Goal: Task Accomplishment & Management: Use online tool/utility

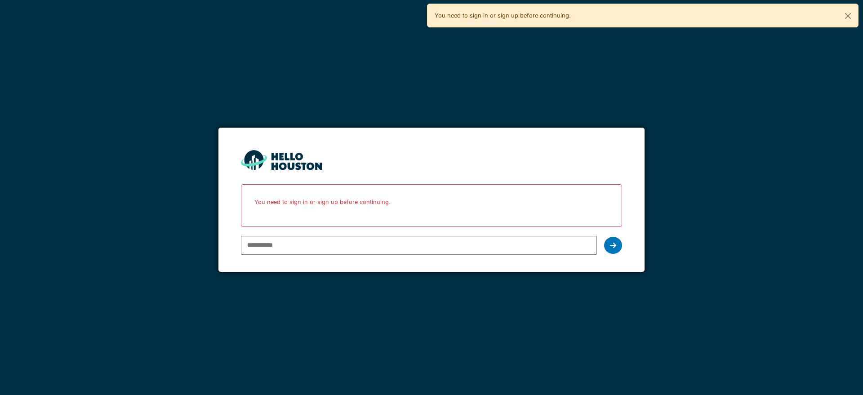
type input "**********"
click at [614, 240] on div at bounding box center [613, 245] width 18 height 17
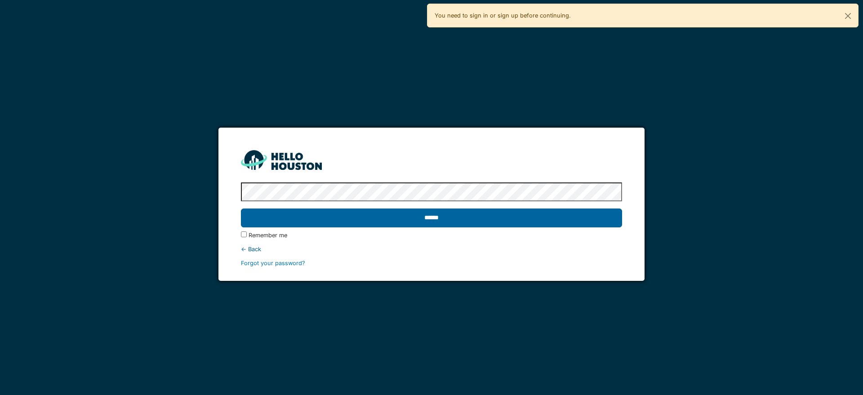
click at [415, 220] on input "******" at bounding box center [431, 217] width 381 height 19
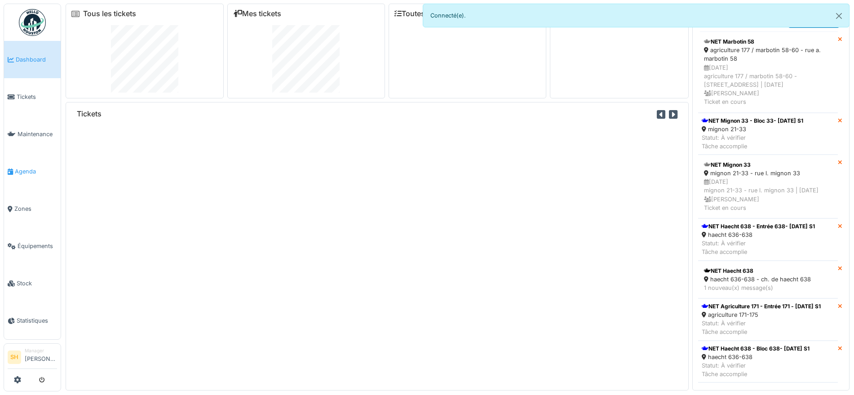
click at [26, 167] on span "Agenda" at bounding box center [36, 171] width 42 height 9
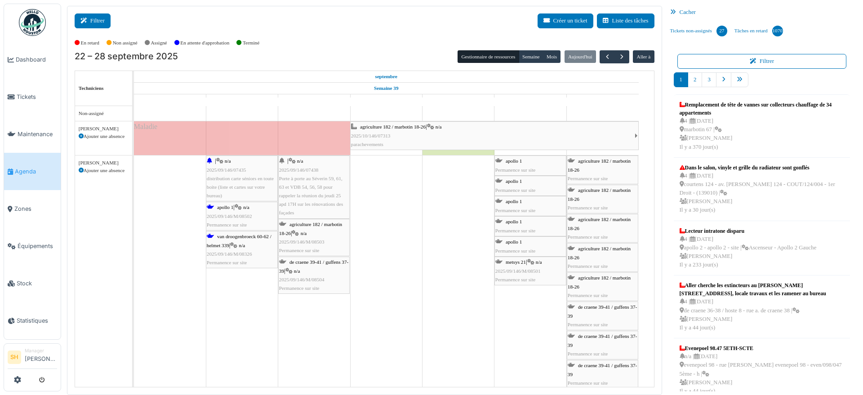
click at [84, 22] on icon at bounding box center [85, 21] width 10 height 6
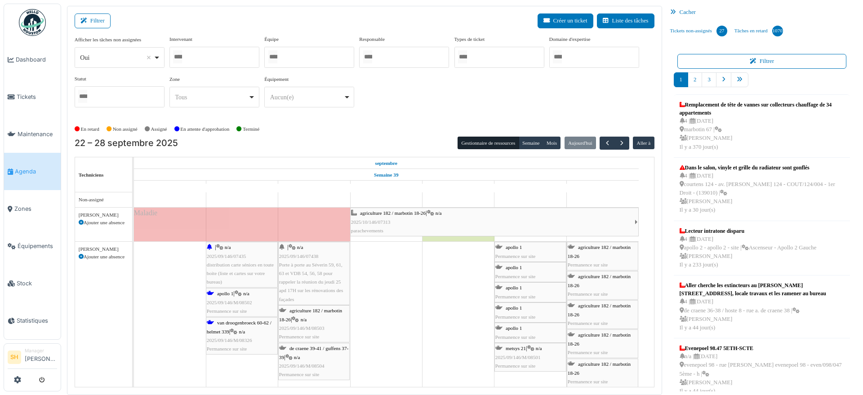
click at [304, 49] on div at bounding box center [309, 57] width 90 height 21
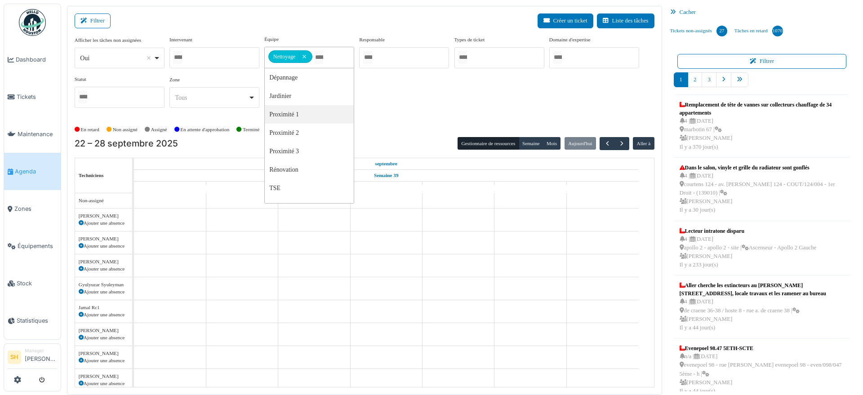
click at [411, 109] on div "Afficher les tâches non assignées *** Oui Remove item Oui Non Intervenant Abdel…" at bounding box center [365, 75] width 580 height 80
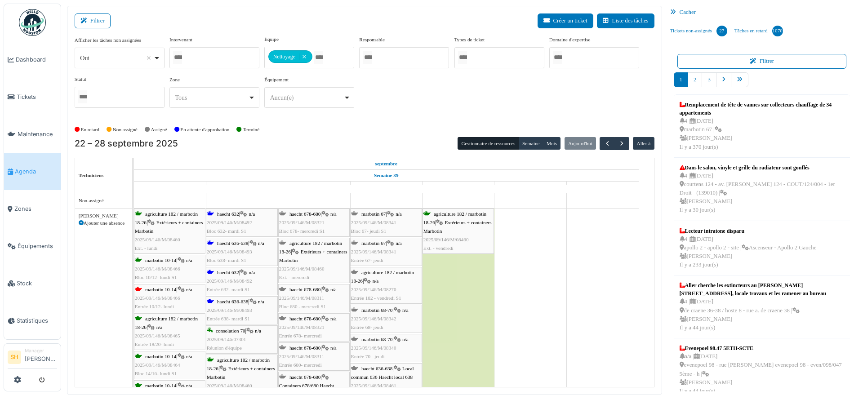
click at [245, 216] on div "haecht 632 | n/a 2025/09/146/M/08492 Bloc 632- mardi S1" at bounding box center [242, 223] width 70 height 26
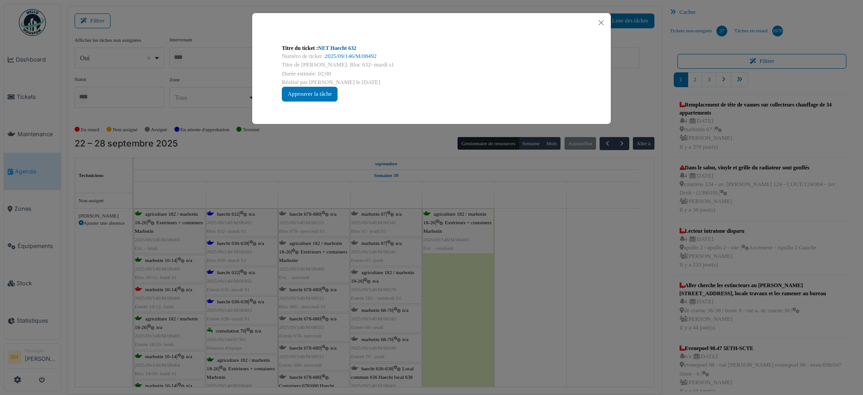
click at [352, 49] on link "NET Haecht 632" at bounding box center [337, 48] width 38 height 6
click at [586, 244] on div "Titre du ticket : NET Haecht 632 Numéro de ticket : 2025/09/146/M/08492 Titre d…" at bounding box center [431, 197] width 863 height 395
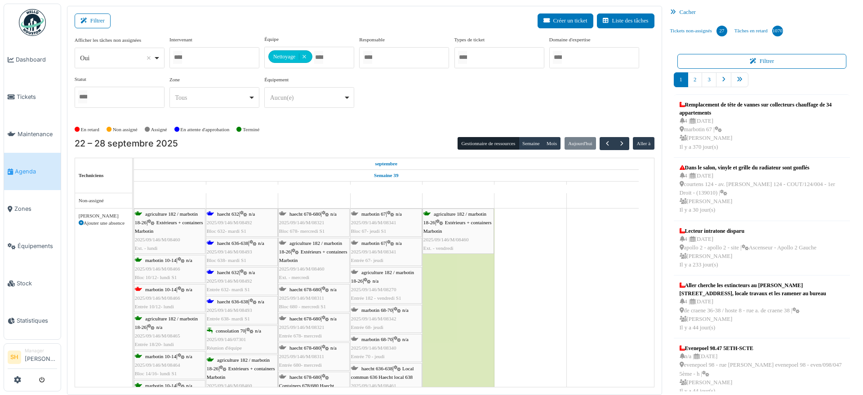
click at [244, 304] on div "haecht 636-638 | n/a 2025/09/146/M/08493 Entrée 638- mardi S1" at bounding box center [242, 310] width 70 height 26
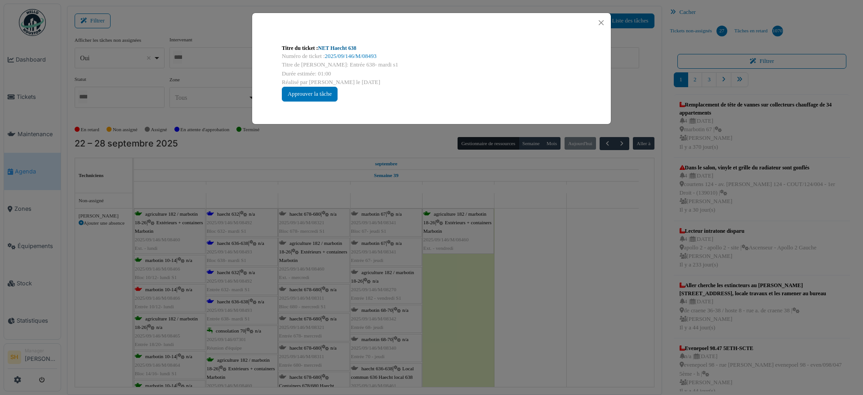
click at [339, 50] on link "NET Haecht 638" at bounding box center [337, 48] width 38 height 6
click at [599, 219] on div "Titre du ticket : NET Haecht 638 Numéro de ticket : 2025/09/146/M/08493 Titre d…" at bounding box center [431, 197] width 863 height 395
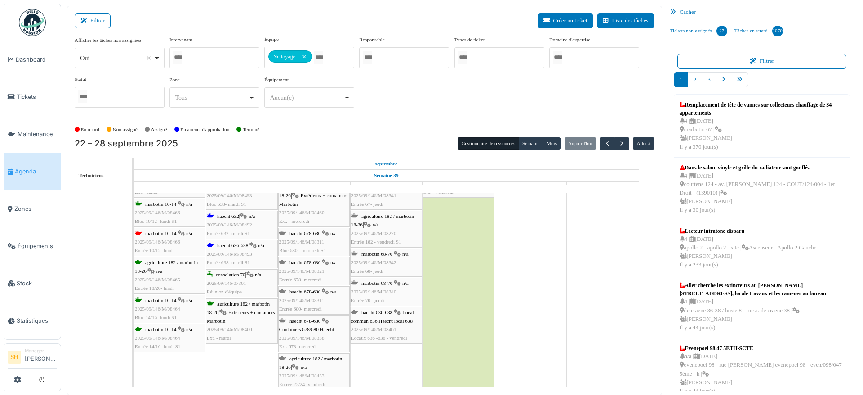
scroll to position [56, 0]
click at [151, 232] on span "marbotin 10-14" at bounding box center [160, 232] width 31 height 5
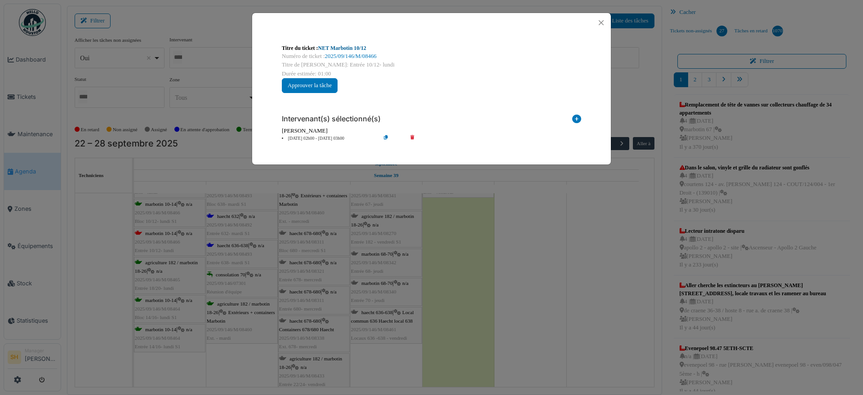
click at [349, 46] on link "NET Marbotin 10/12" at bounding box center [342, 48] width 48 height 6
drag, startPoint x: 602, startPoint y: 303, endPoint x: 519, endPoint y: 296, distance: 83.0
click at [599, 303] on div "Titre du ticket : NET Marbotin 10/12 Numéro de ticket : 2025/09/146/M/08466 Tit…" at bounding box center [431, 197] width 863 height 395
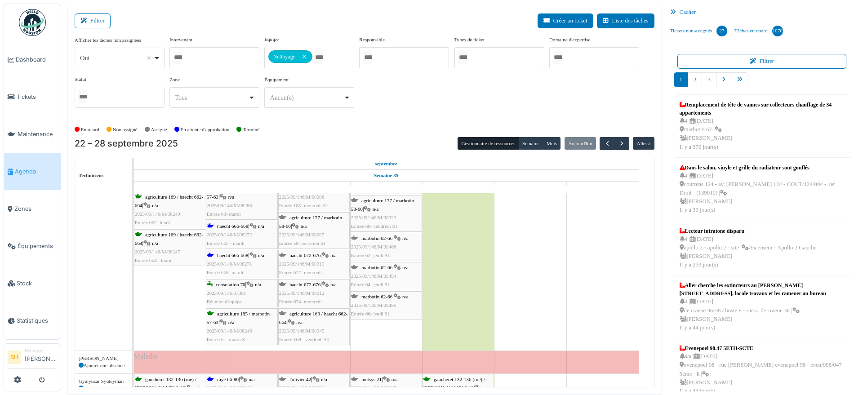
scroll to position [0, 0]
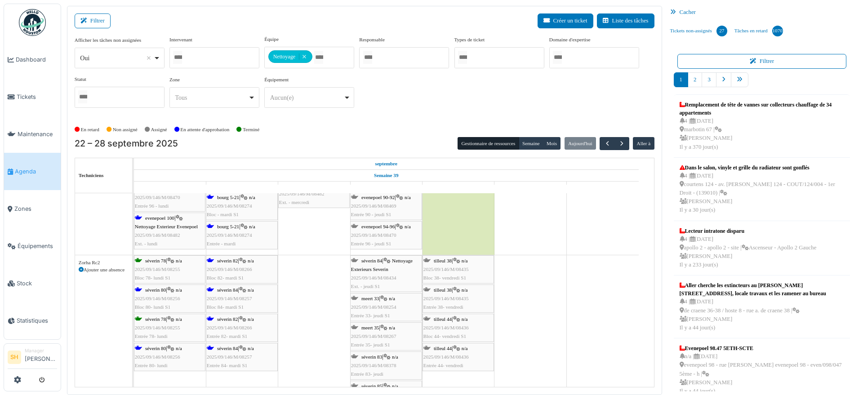
click at [152, 289] on span "séverin 80" at bounding box center [155, 289] width 21 height 5
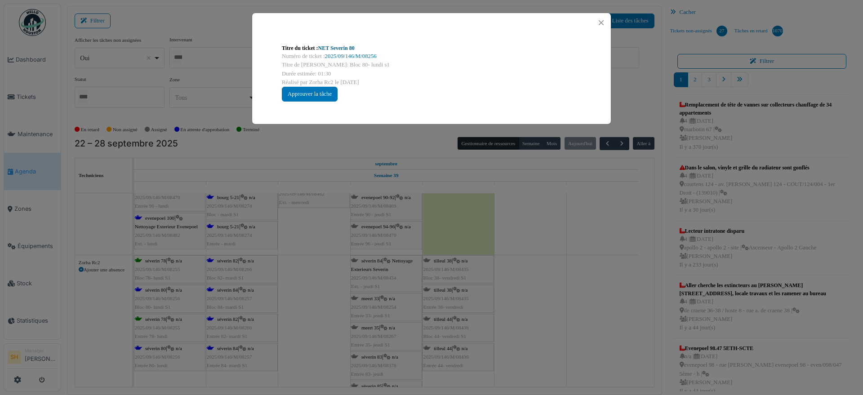
click at [348, 46] on link "NET Severin 80" at bounding box center [336, 48] width 36 height 6
click at [491, 250] on div "Titre du ticket : NET Severin 80 Numéro de ticket : 2025/09/146/M/08256 Titre d…" at bounding box center [431, 197] width 863 height 395
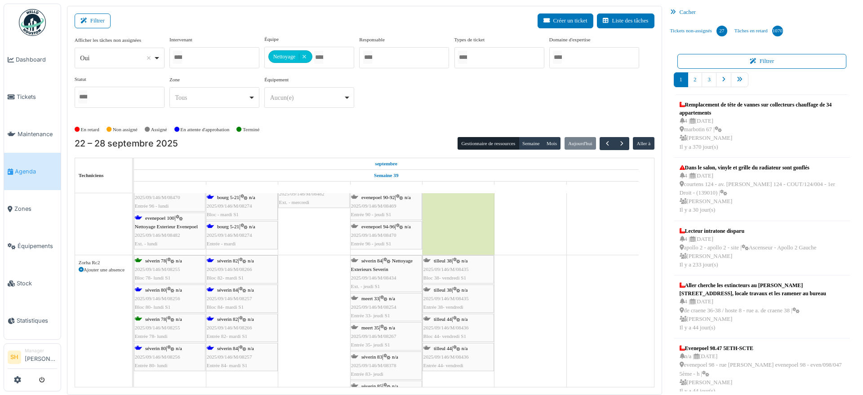
click at [227, 261] on span "séverin 82" at bounding box center [227, 260] width 21 height 5
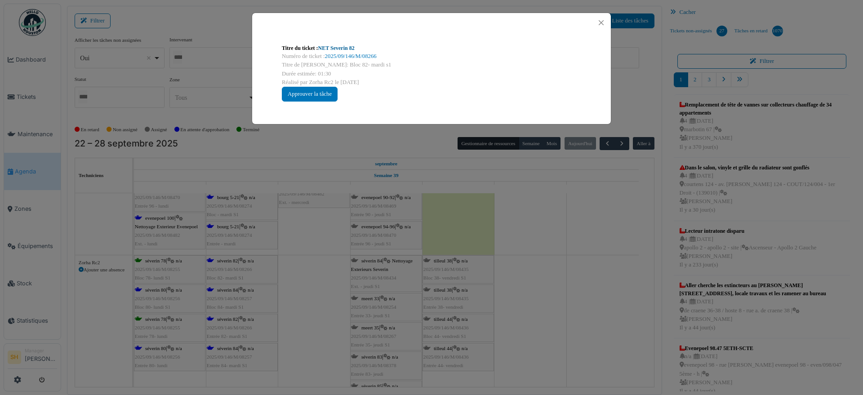
click at [331, 48] on link "NET Severin 82" at bounding box center [336, 48] width 36 height 6
click at [580, 300] on div "Titre du ticket : NET Severin 82 Numéro de ticket : 2025/09/146/M/08266 Titre d…" at bounding box center [431, 197] width 863 height 395
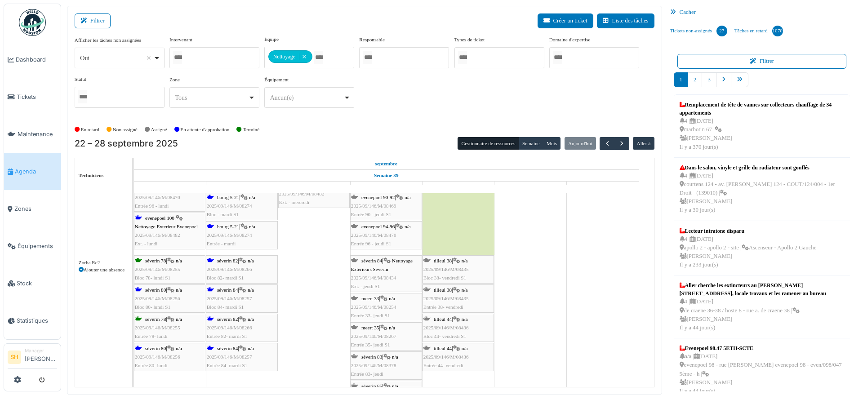
click at [228, 261] on span "séverin 82" at bounding box center [227, 260] width 21 height 5
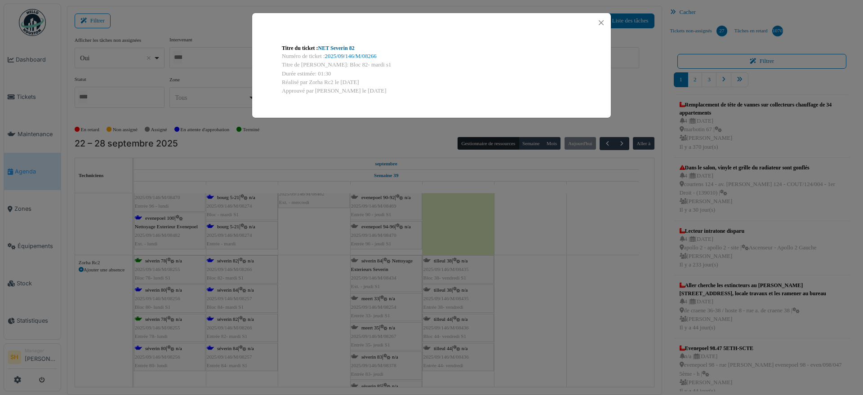
click at [333, 47] on link "NET Severin 82" at bounding box center [336, 48] width 36 height 6
click at [349, 48] on link "NET Severin 82" at bounding box center [336, 48] width 36 height 6
drag, startPoint x: 572, startPoint y: 274, endPoint x: 566, endPoint y: 278, distance: 7.9
click at [573, 275] on div "Titre du ticket : NET Severin 82 Numéro de ticket : 2025/09/146/M/08266 Titre d…" at bounding box center [431, 197] width 863 height 395
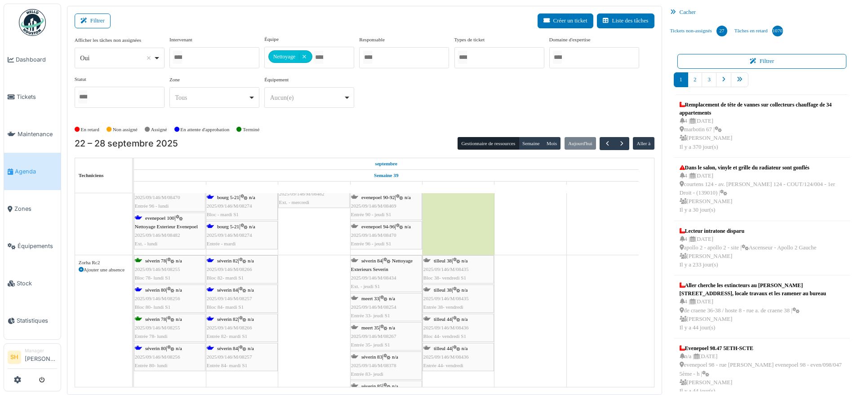
click at [228, 288] on span "séverin 84" at bounding box center [227, 289] width 21 height 5
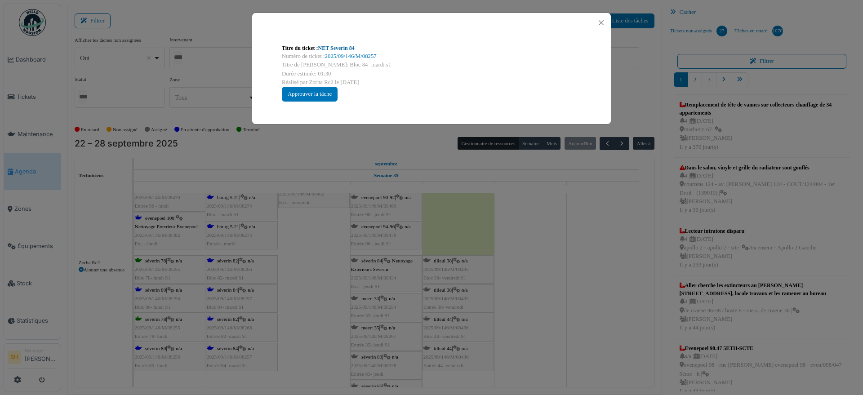
click at [329, 49] on link "NET Severin 84" at bounding box center [336, 48] width 36 height 6
drag, startPoint x: 596, startPoint y: 226, endPoint x: 589, endPoint y: 226, distance: 6.7
click at [595, 226] on div "Titre du ticket : NET Severin 84 Numéro de ticket : 2025/09/146/M/08257 Titre d…" at bounding box center [431, 197] width 863 height 395
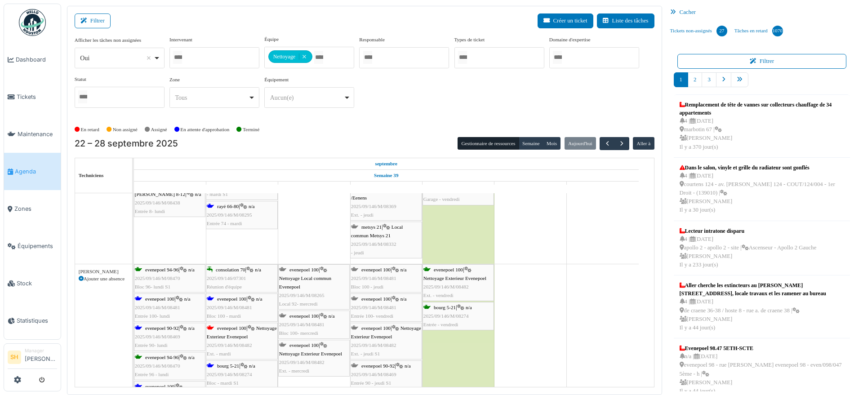
scroll to position [2634, 0]
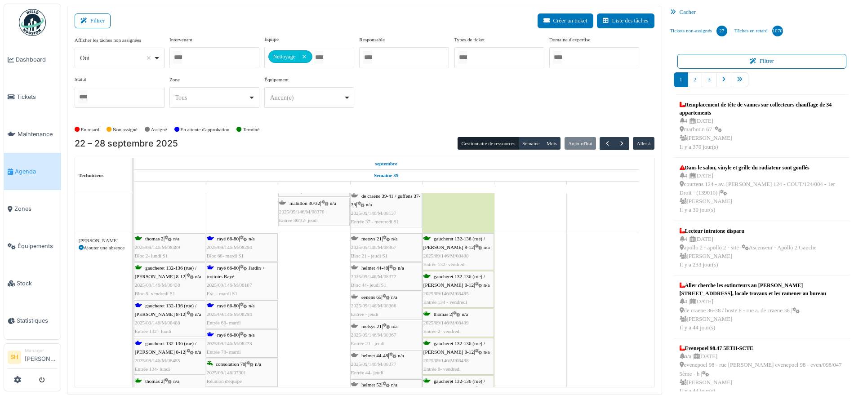
click at [164, 305] on span "gaucheret 132-136 (rue) / thomas 8-12" at bounding box center [166, 310] width 62 height 14
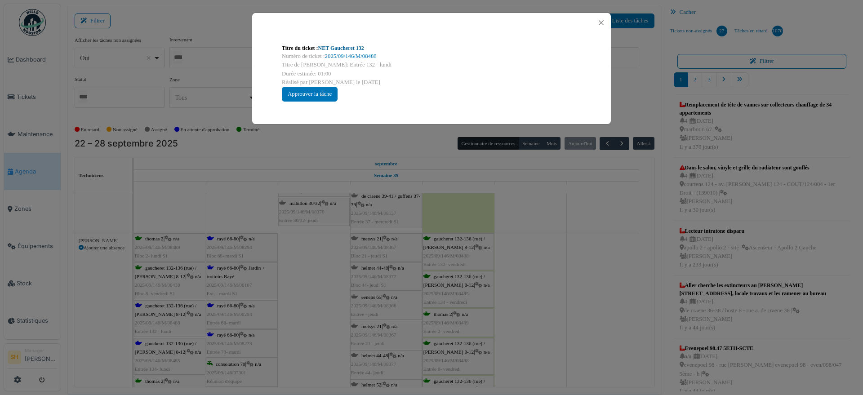
click at [331, 45] on link "NET Gaucheret 132" at bounding box center [341, 48] width 46 height 6
click at [581, 228] on div "Titre du ticket : NET Gaucheret 132 Numéro de ticket : 2025/09/146/M/08488 Titr…" at bounding box center [431, 197] width 863 height 395
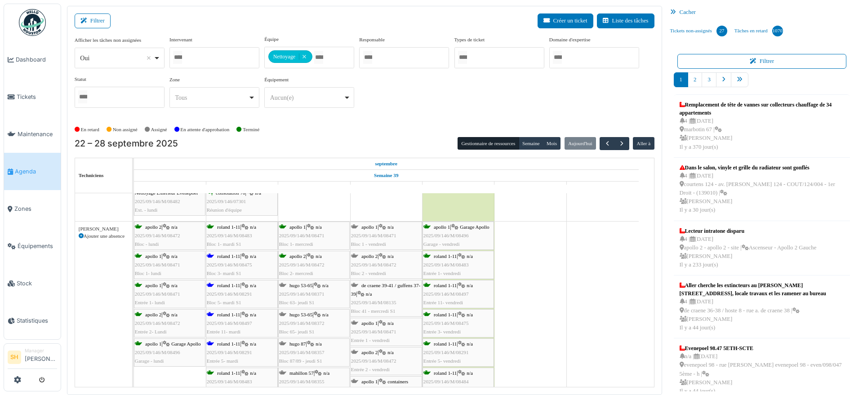
scroll to position [1951, 0]
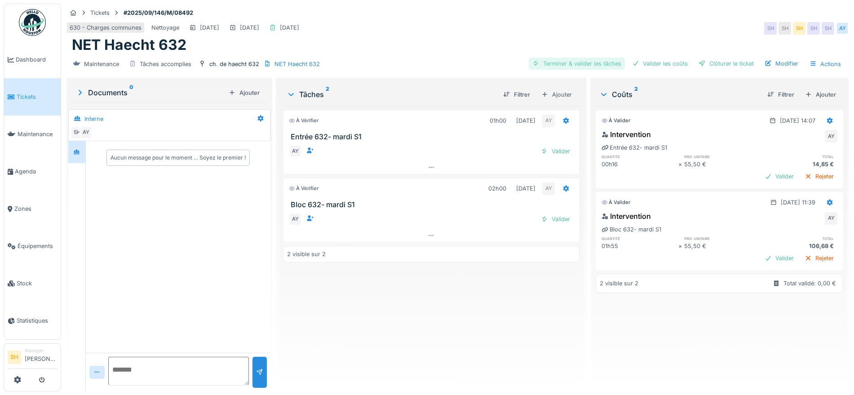
click at [587, 62] on div "Terminer & valider les tâches" at bounding box center [577, 64] width 96 height 12
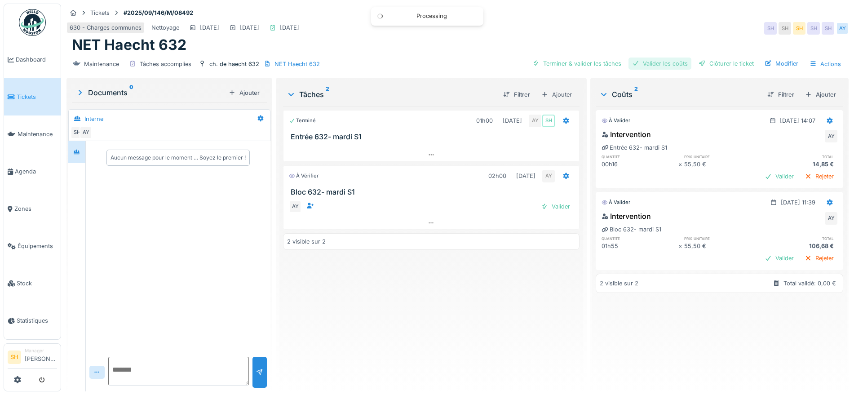
drag, startPoint x: 645, startPoint y: 62, endPoint x: 660, endPoint y: 64, distance: 15.9
click at [646, 62] on div "Valider les coûts" at bounding box center [660, 64] width 63 height 12
click at [714, 66] on div "Clôturer le ticket" at bounding box center [726, 64] width 62 height 12
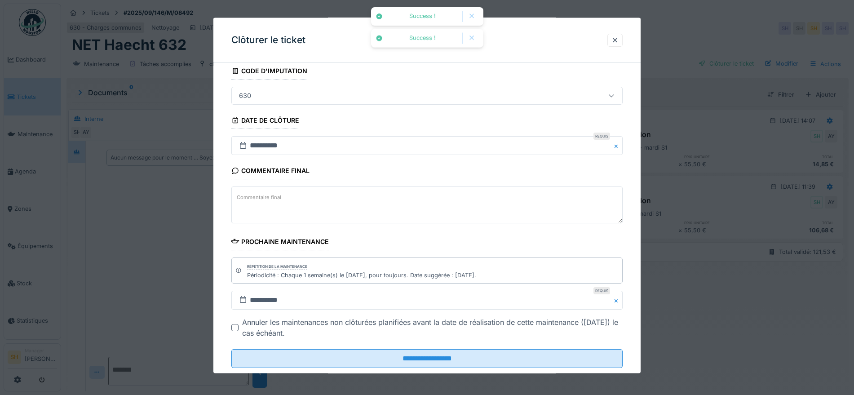
scroll to position [77, 0]
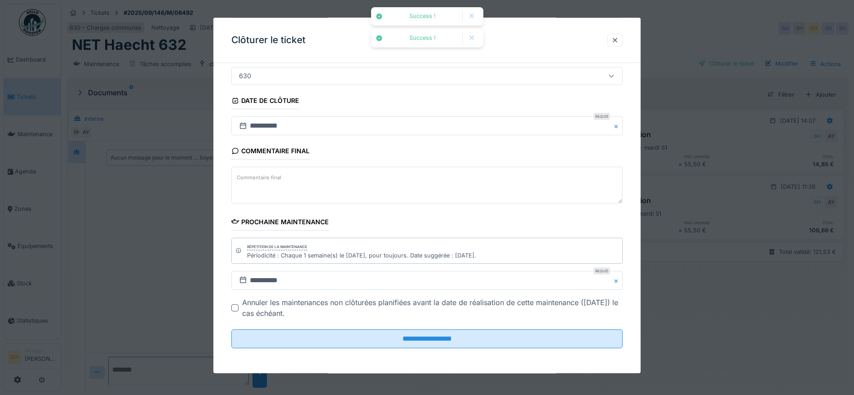
click at [351, 350] on fieldset "**********" at bounding box center [426, 174] width 391 height 362
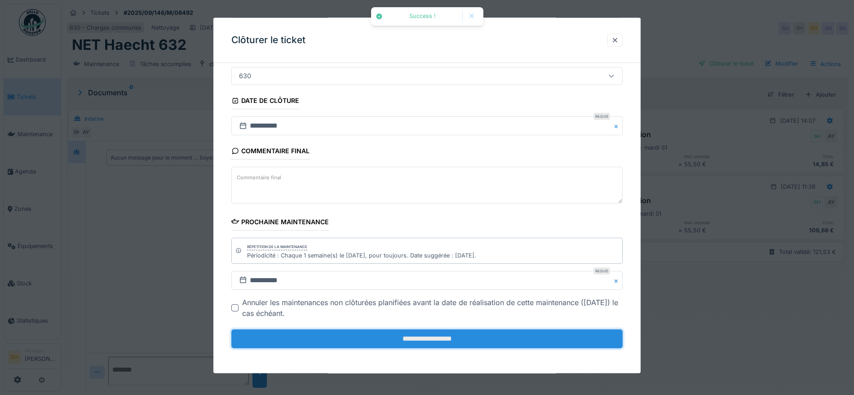
click at [354, 337] on input "**********" at bounding box center [426, 338] width 391 height 19
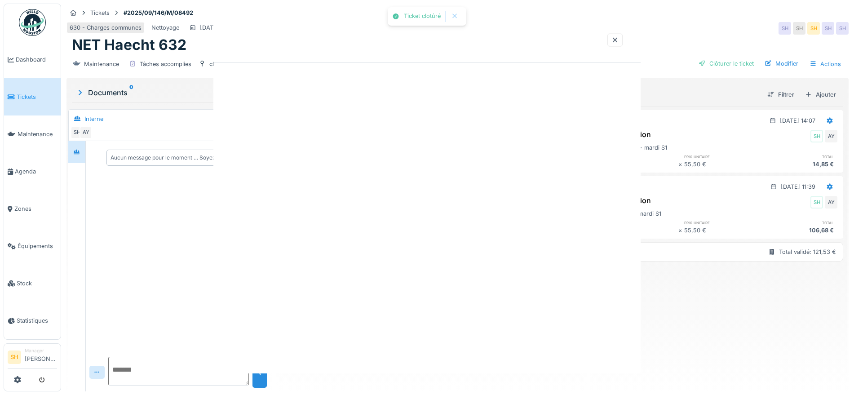
scroll to position [0, 0]
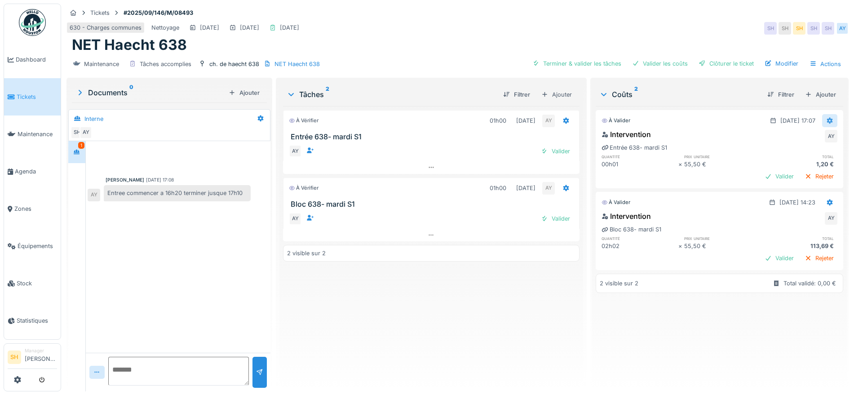
click at [827, 119] on icon at bounding box center [830, 120] width 6 height 6
click at [817, 142] on div "Modifier" at bounding box center [821, 140] width 44 height 13
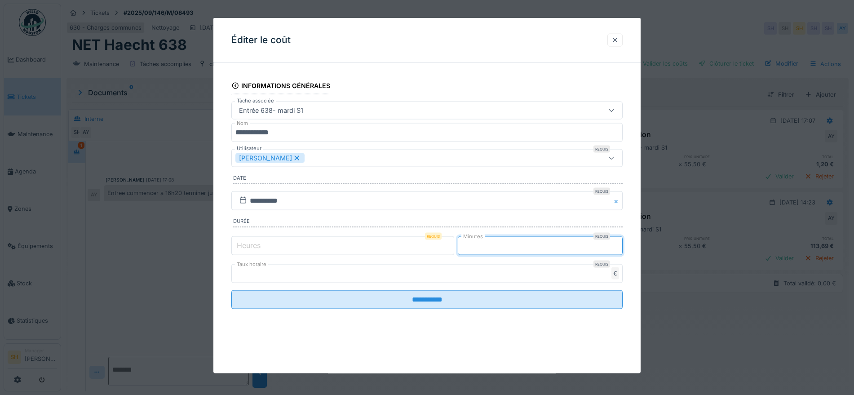
drag, startPoint x: 481, startPoint y: 246, endPoint x: 466, endPoint y: 245, distance: 14.8
click at [466, 246] on input "*" at bounding box center [540, 245] width 165 height 19
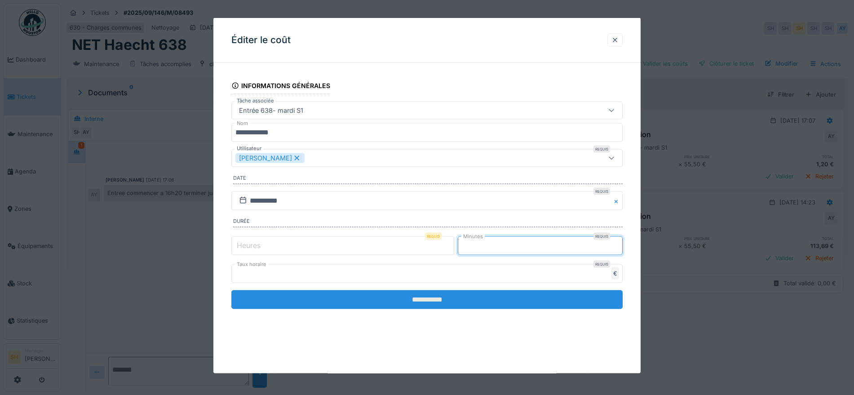
type input "**"
click at [497, 301] on input "**********" at bounding box center [426, 299] width 391 height 19
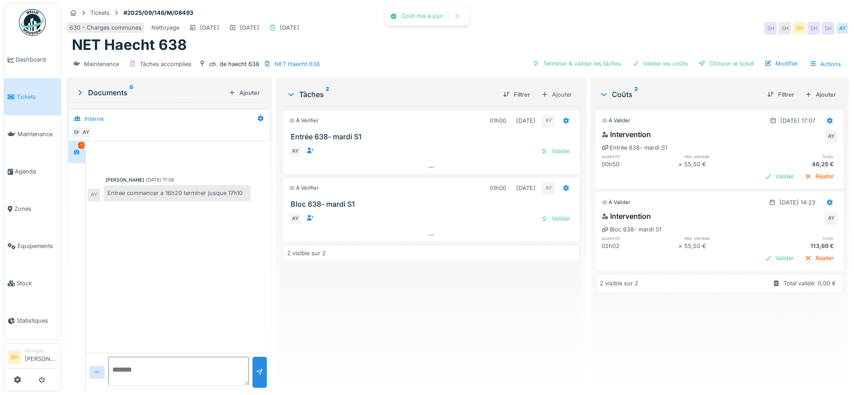
scroll to position [9, 0]
click at [178, 365] on textarea at bounding box center [178, 371] width 141 height 29
type textarea "**********"
click at [257, 368] on div at bounding box center [259, 372] width 7 height 9
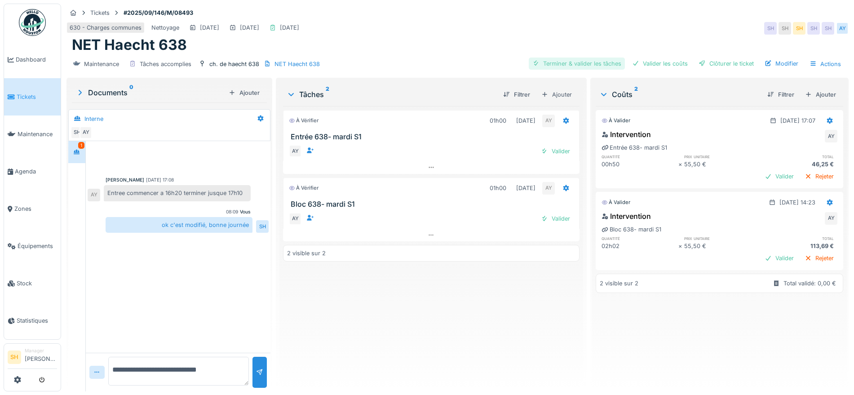
click at [578, 58] on div "Terminer & valider les tâches" at bounding box center [577, 64] width 96 height 12
drag, startPoint x: 651, startPoint y: 54, endPoint x: 732, endPoint y: 57, distance: 80.9
click at [655, 58] on div "Valider les coûts" at bounding box center [660, 64] width 63 height 12
click at [732, 58] on div "Clôturer le ticket" at bounding box center [726, 64] width 62 height 12
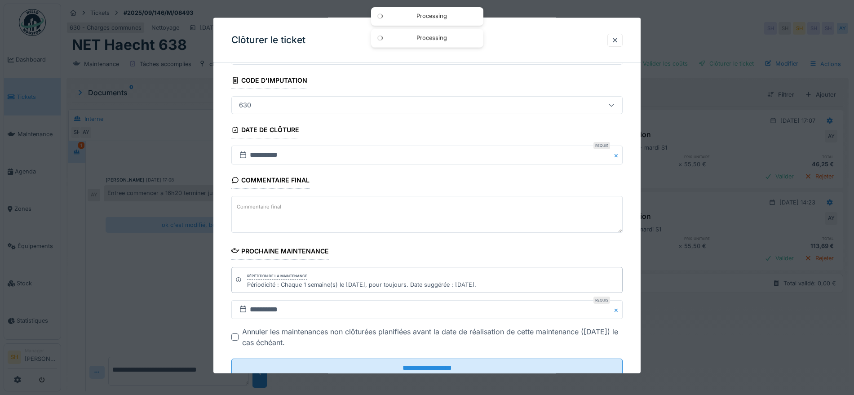
scroll to position [77, 0]
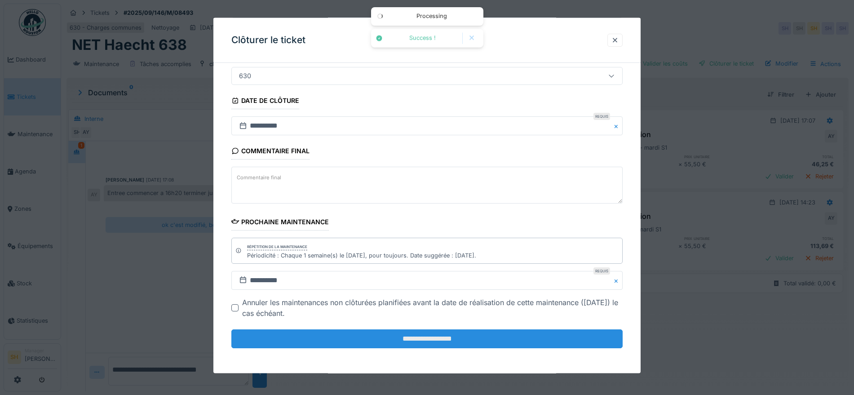
click at [421, 332] on input "**********" at bounding box center [426, 338] width 391 height 19
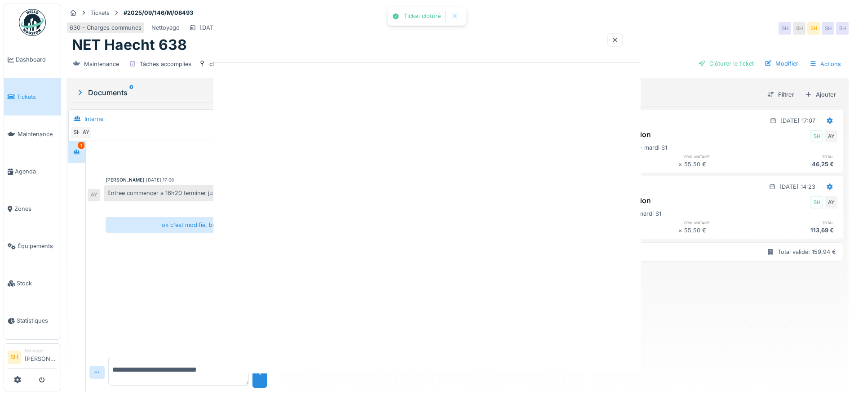
scroll to position [0, 0]
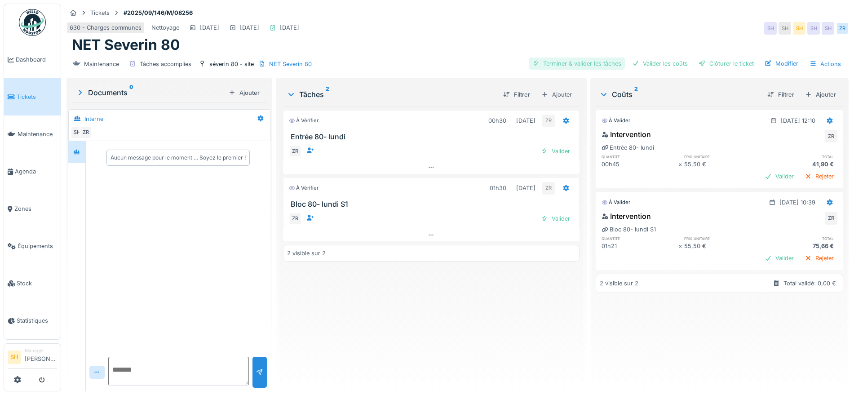
click at [582, 63] on div "Terminer & valider les tâches" at bounding box center [577, 64] width 96 height 12
click at [655, 63] on div "Valider les coûts" at bounding box center [660, 64] width 63 height 12
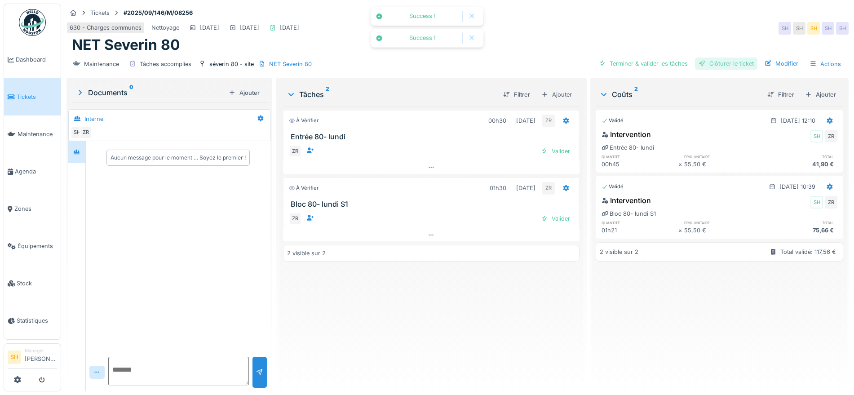
click at [704, 63] on div "Clôturer le ticket" at bounding box center [726, 64] width 62 height 12
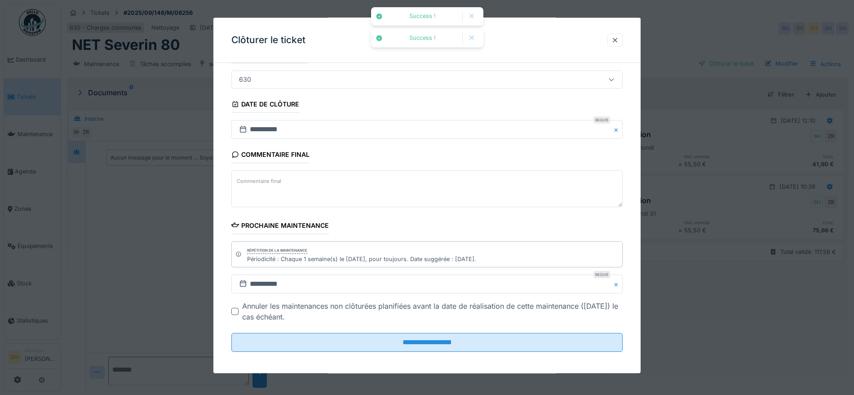
scroll to position [77, 0]
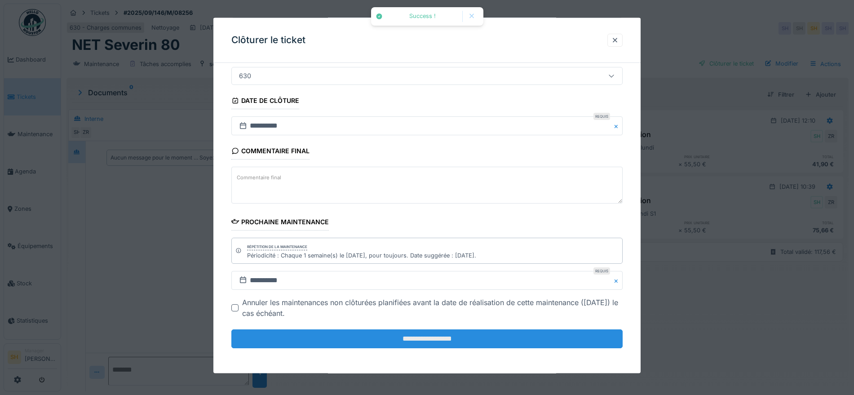
click at [413, 338] on input "**********" at bounding box center [426, 338] width 391 height 19
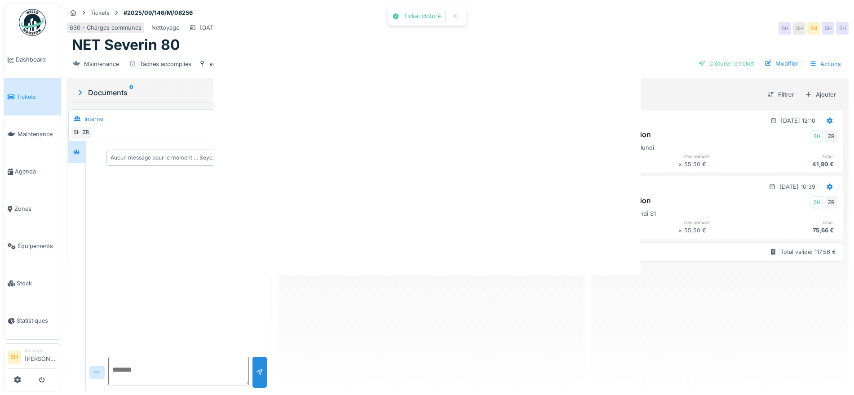
scroll to position [0, 0]
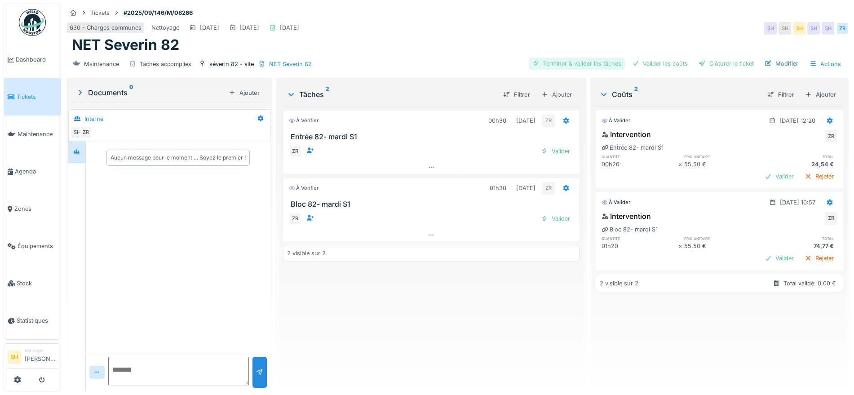
drag, startPoint x: 569, startPoint y: 62, endPoint x: 599, endPoint y: 62, distance: 30.1
click at [571, 62] on div "Terminer & valider les tâches" at bounding box center [577, 64] width 96 height 12
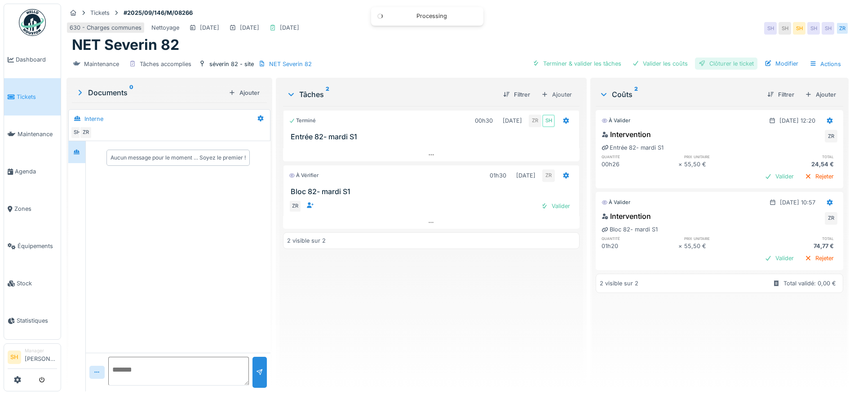
drag, startPoint x: 649, startPoint y: 62, endPoint x: 718, endPoint y: 66, distance: 68.4
click at [663, 64] on div "Valider les coûts" at bounding box center [660, 64] width 63 height 12
click at [723, 65] on div "Clôturer le ticket" at bounding box center [726, 64] width 62 height 12
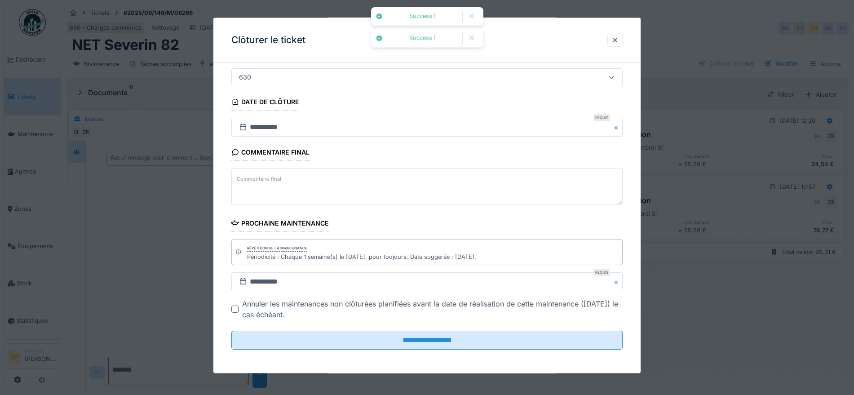
scroll to position [77, 0]
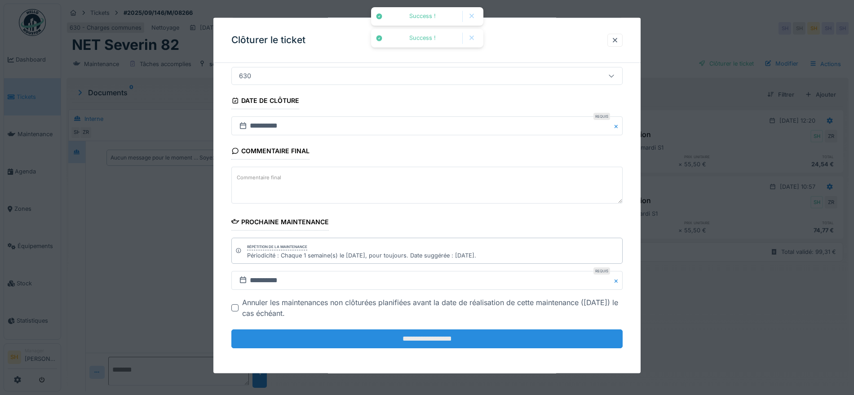
click at [437, 340] on input "**********" at bounding box center [426, 338] width 391 height 19
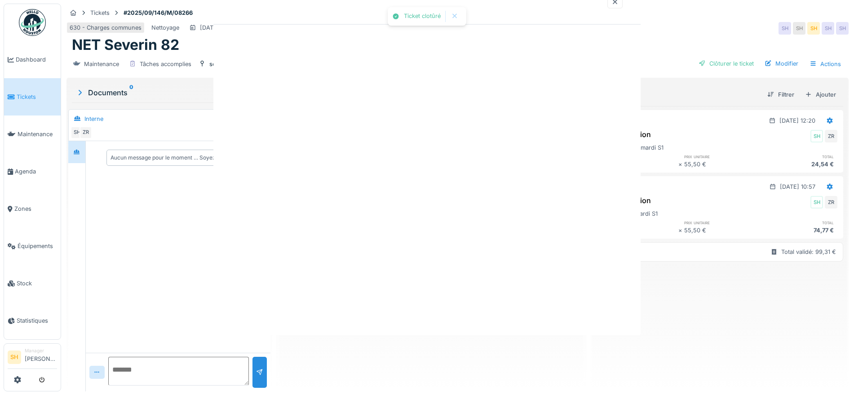
scroll to position [0, 0]
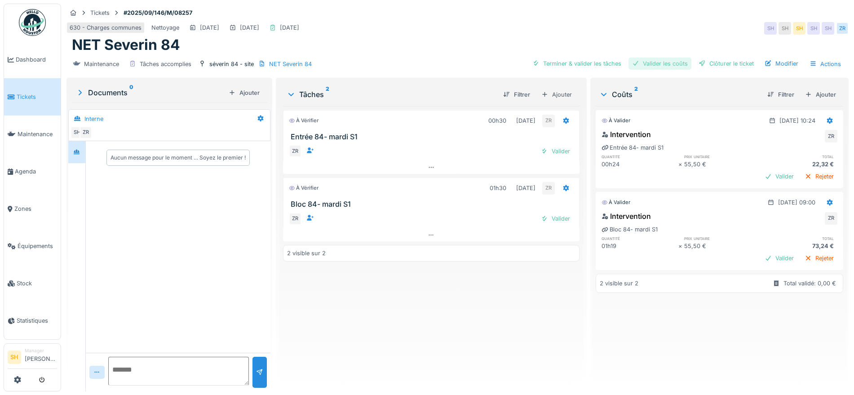
drag, startPoint x: 571, startPoint y: 62, endPoint x: 643, endPoint y: 63, distance: 71.9
click at [574, 62] on div "Terminer & valider les tâches" at bounding box center [577, 64] width 96 height 12
drag, startPoint x: 646, startPoint y: 64, endPoint x: 659, endPoint y: 65, distance: 12.7
click at [647, 64] on div "Valider les coûts" at bounding box center [660, 64] width 63 height 12
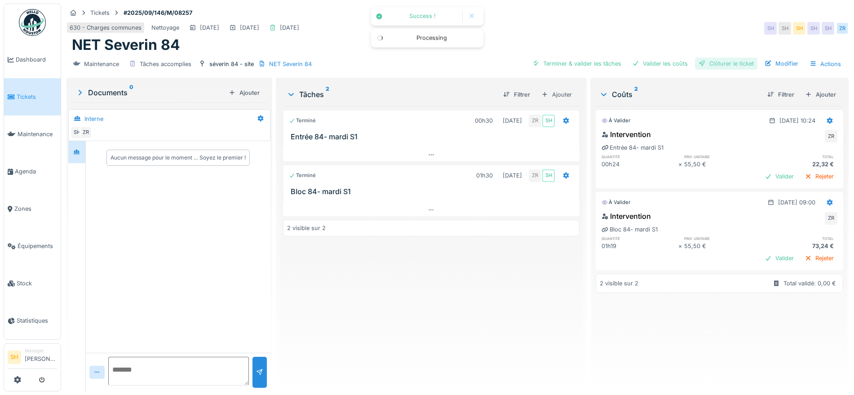
click at [713, 65] on div "Clôturer le ticket" at bounding box center [726, 64] width 62 height 12
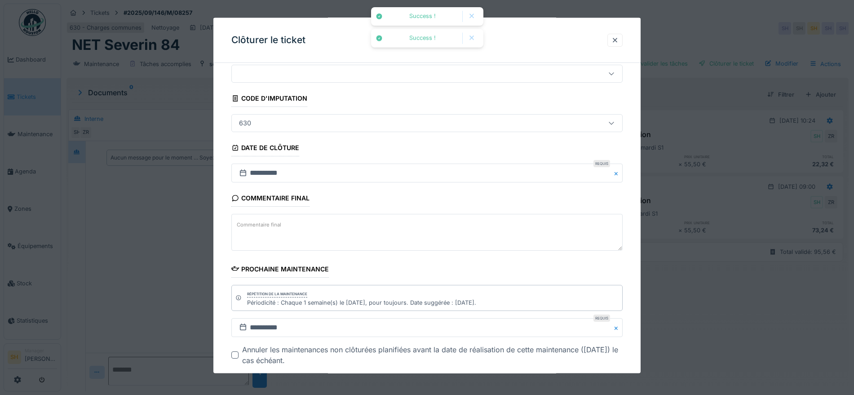
scroll to position [77, 0]
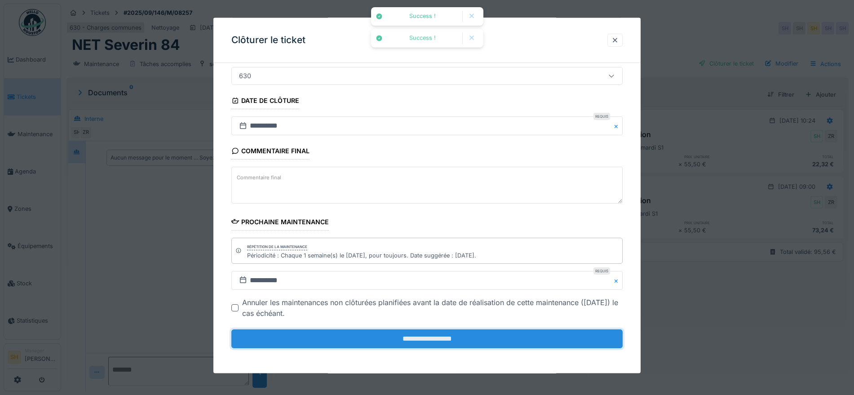
click at [458, 340] on input "**********" at bounding box center [426, 338] width 391 height 19
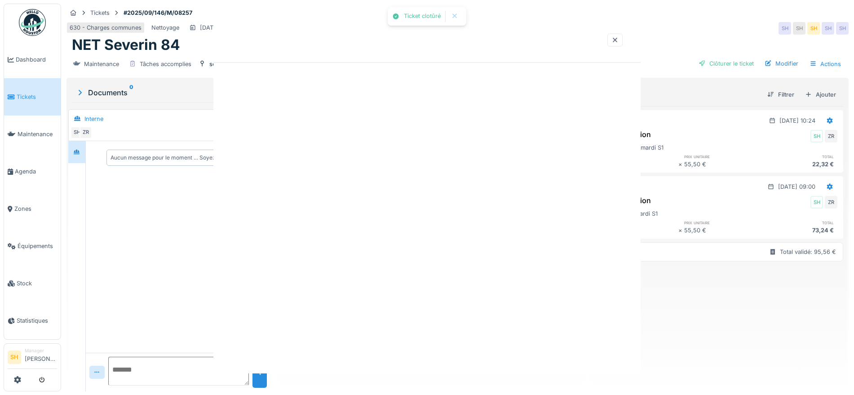
scroll to position [0, 0]
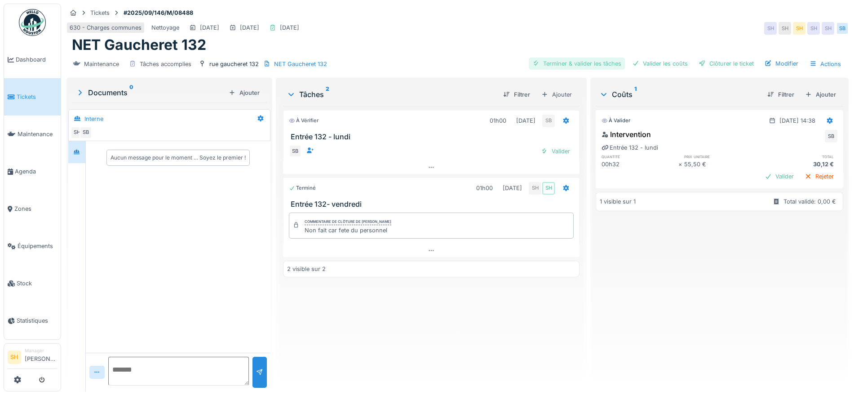
click at [565, 63] on div "Terminer & valider les tâches" at bounding box center [577, 64] width 96 height 12
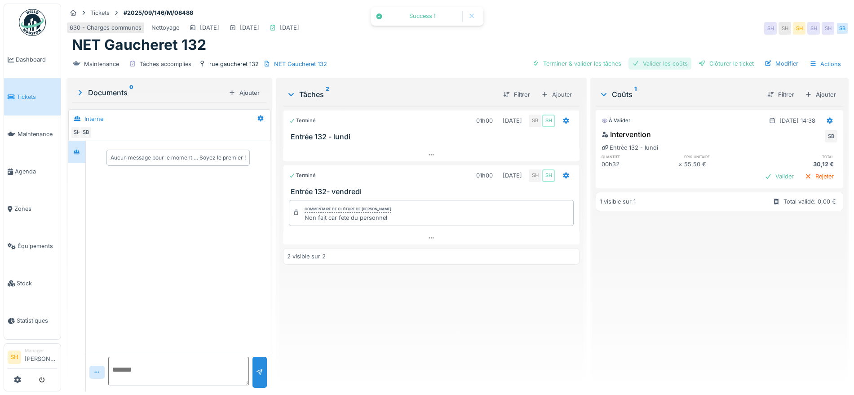
click at [662, 62] on div "Valider les coûts" at bounding box center [660, 64] width 63 height 12
click at [703, 62] on div "Clôturer le ticket" at bounding box center [726, 64] width 62 height 12
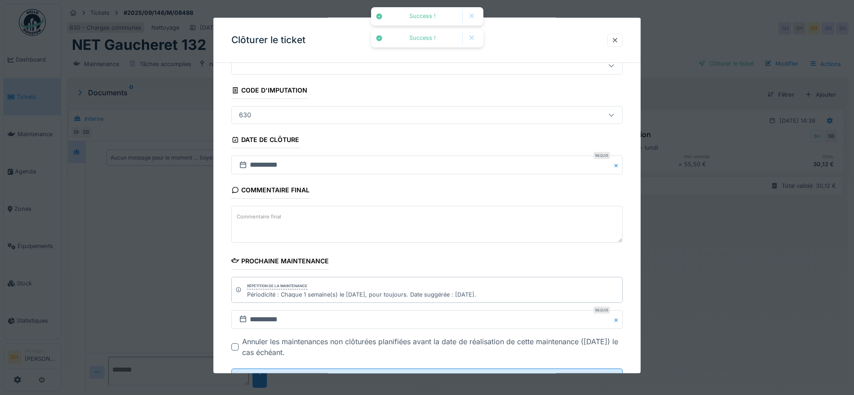
scroll to position [77, 0]
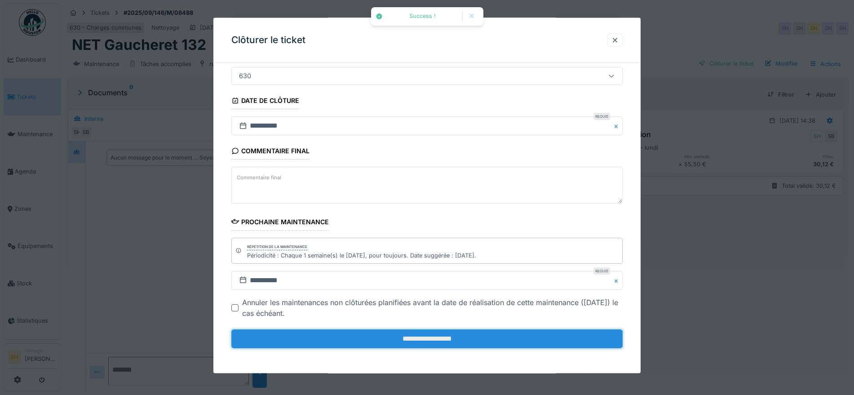
click at [468, 336] on input "**********" at bounding box center [426, 338] width 391 height 19
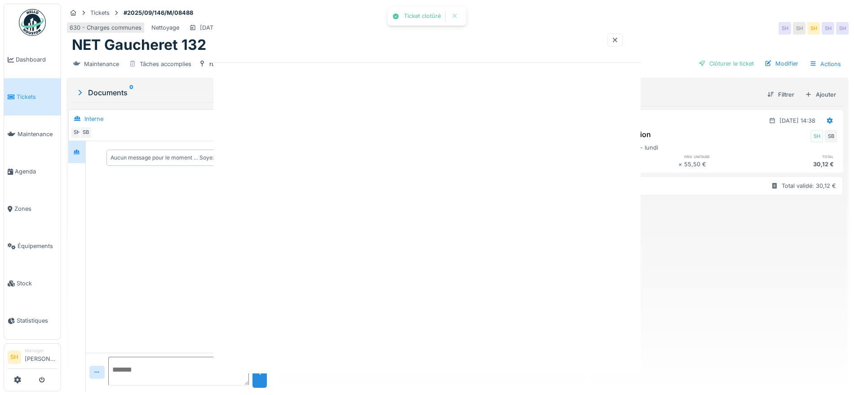
scroll to position [0, 0]
